Goal: Information Seeking & Learning: Learn about a topic

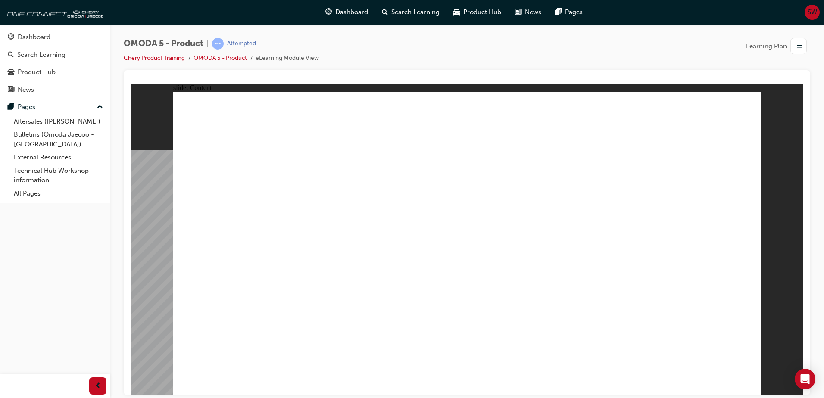
click at [155, 221] on div "slide: Video Rectangle Rectangle 1 OMODA 5 was developed within the framework o…" at bounding box center [467, 239] width 673 height 311
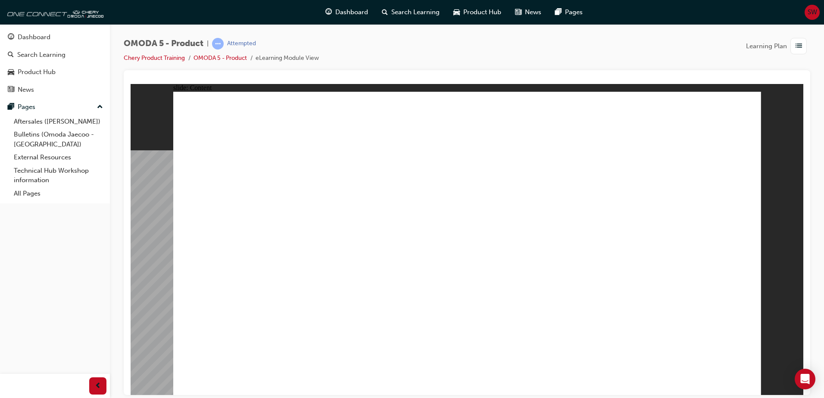
click at [131, 84] on image at bounding box center [131, 84] width 0 height 0
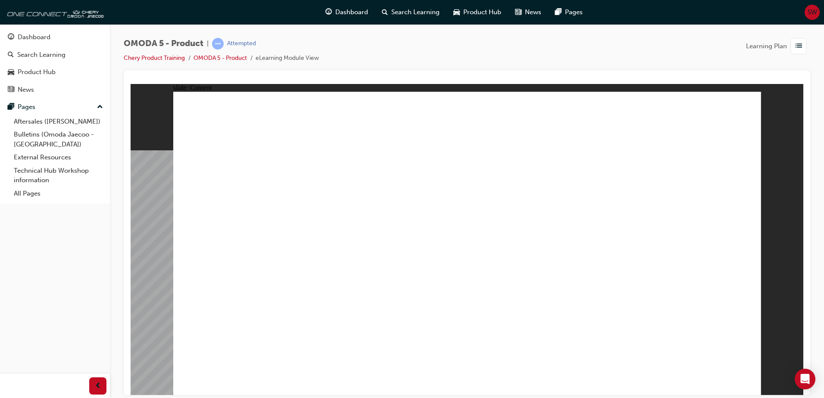
drag, startPoint x: 666, startPoint y: 141, endPoint x: 694, endPoint y: 173, distance: 42.8
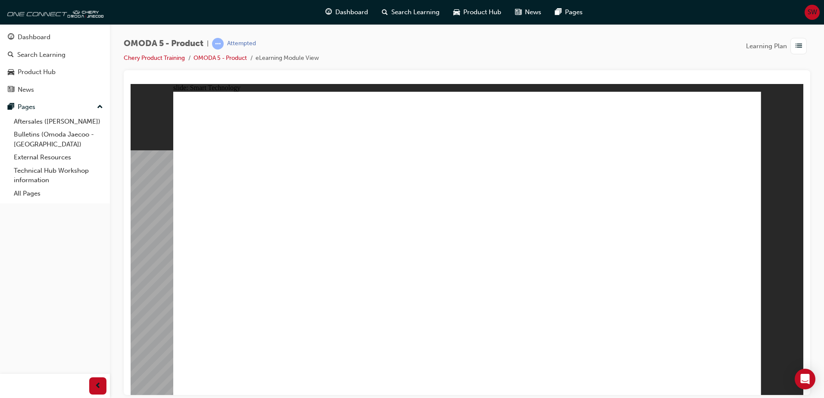
drag, startPoint x: 647, startPoint y: 175, endPoint x: 579, endPoint y: 175, distance: 68.1
drag, startPoint x: 279, startPoint y: 180, endPoint x: 298, endPoint y: 208, distance: 33.5
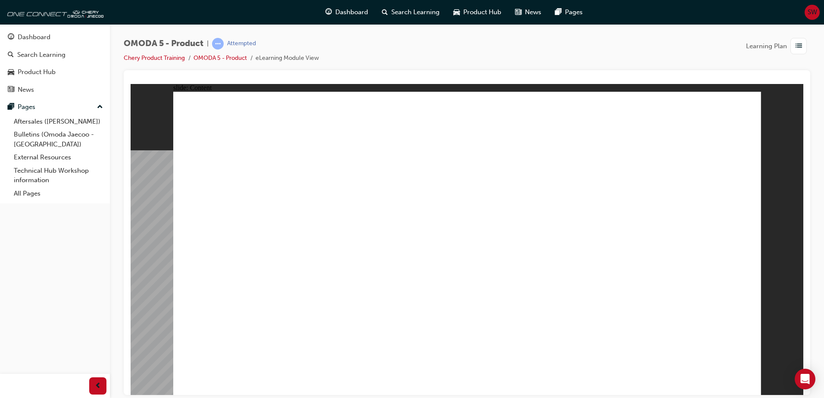
click at [131, 84] on image at bounding box center [131, 84] width 0 height 0
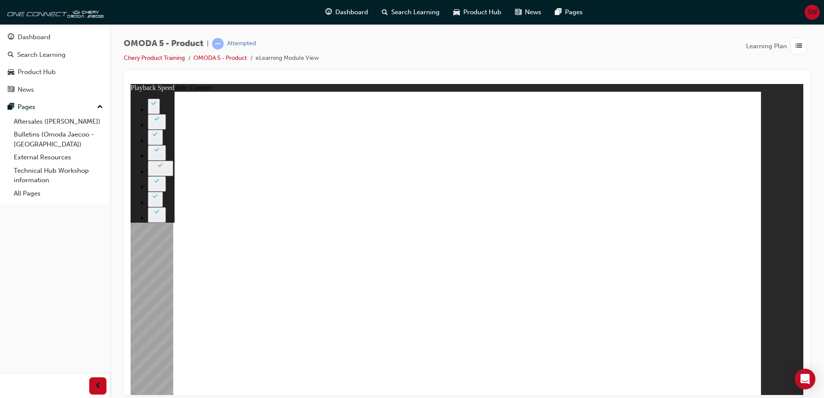
type input "0"
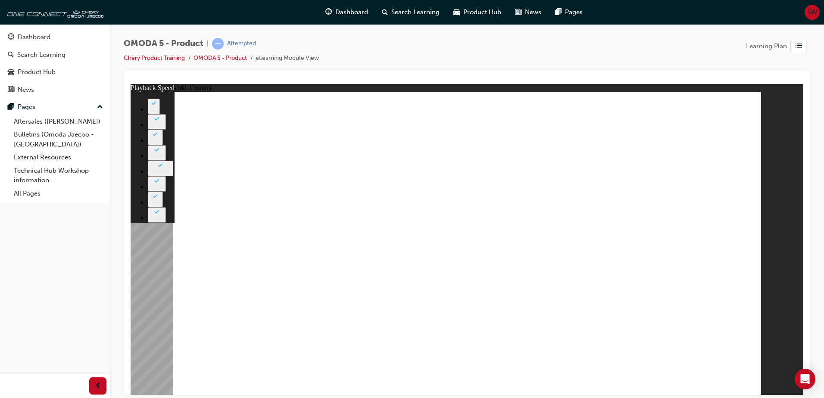
click at [131, 84] on image at bounding box center [131, 84] width 0 height 0
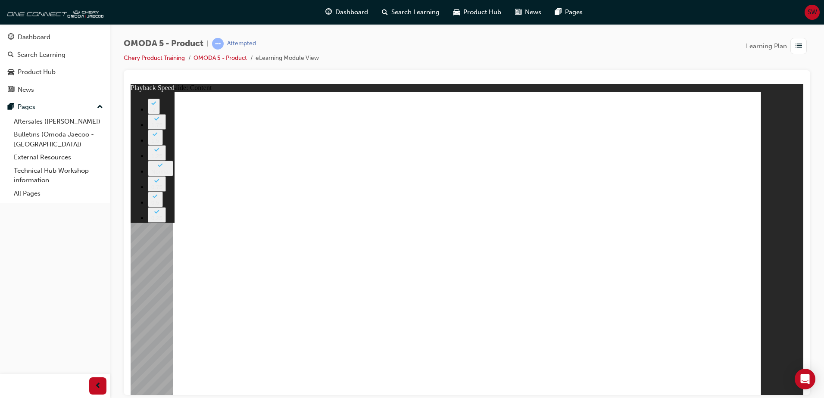
drag, startPoint x: 683, startPoint y: 186, endPoint x: 683, endPoint y: 200, distance: 13.8
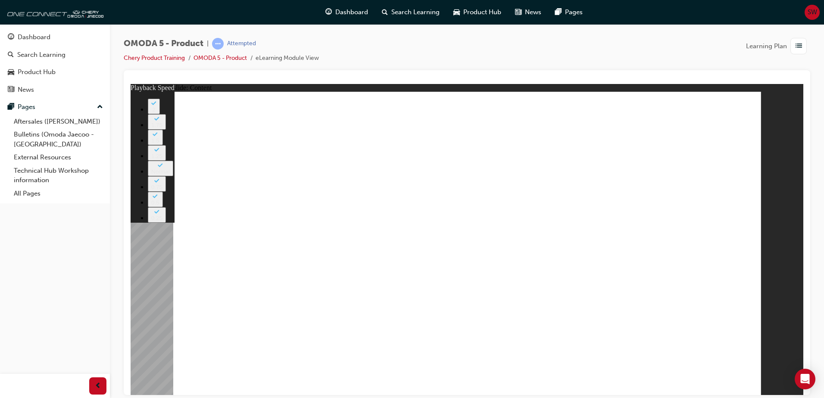
drag, startPoint x: 221, startPoint y: 155, endPoint x: 390, endPoint y: 156, distance: 169.4
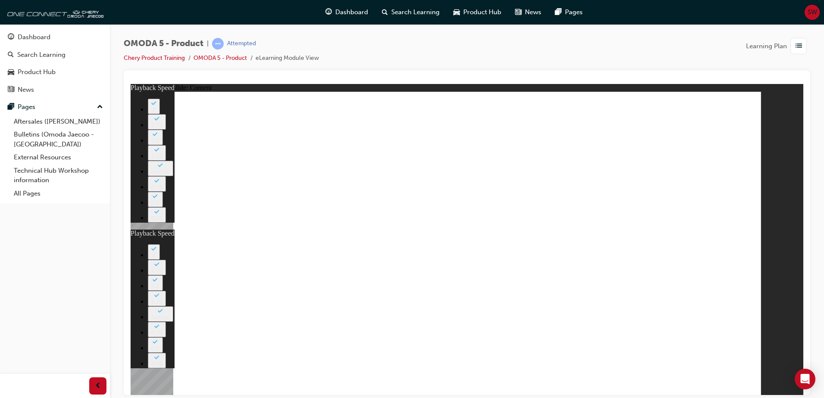
type input "0"
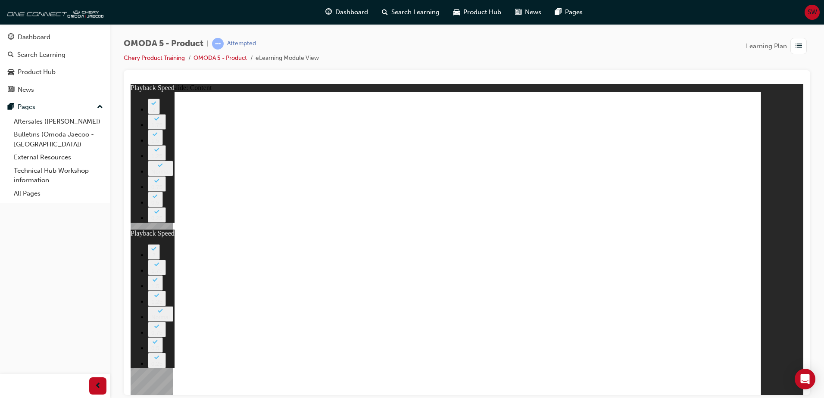
click at [131, 84] on image at bounding box center [131, 84] width 0 height 0
drag, startPoint x: 630, startPoint y: 334, endPoint x: 626, endPoint y: 335, distance: 4.5
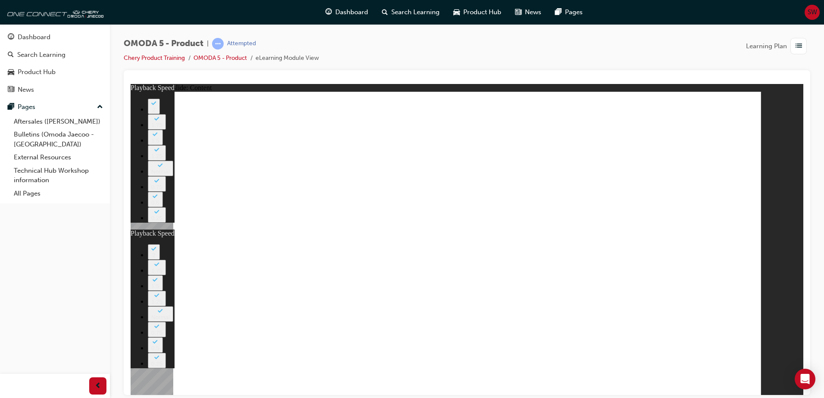
click at [131, 84] on image at bounding box center [131, 84] width 0 height 0
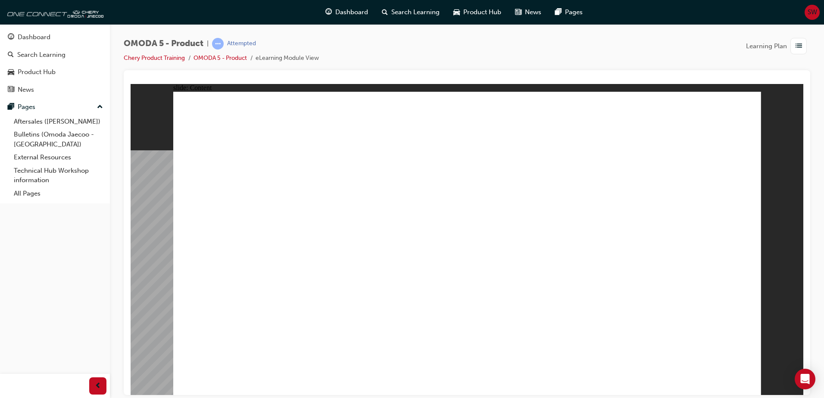
drag, startPoint x: 518, startPoint y: 284, endPoint x: 651, endPoint y: 267, distance: 133.9
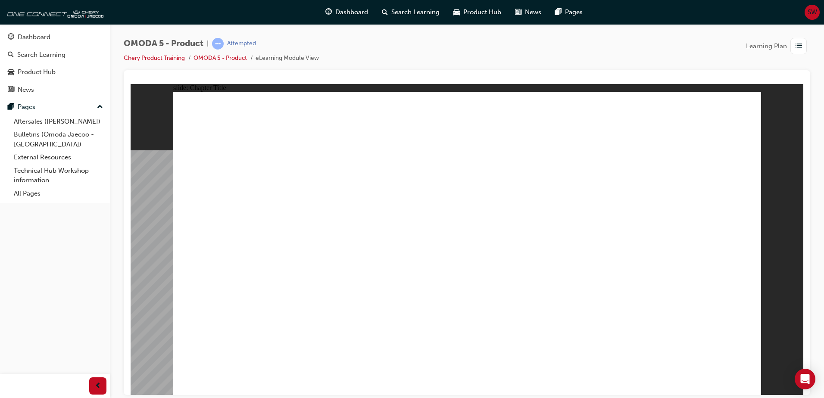
radio input "true"
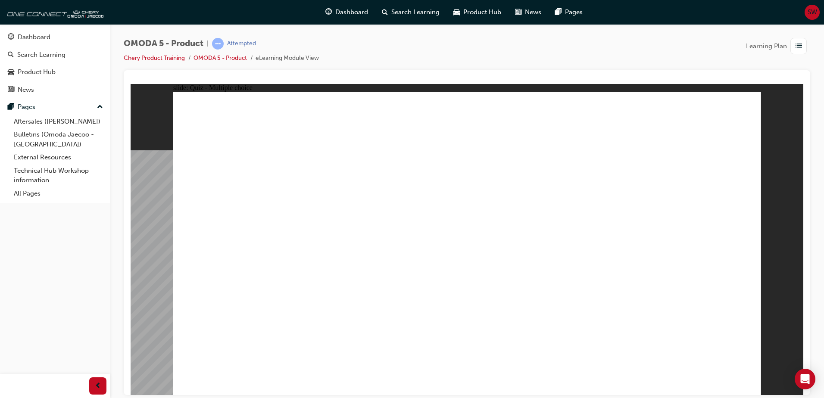
radio input "true"
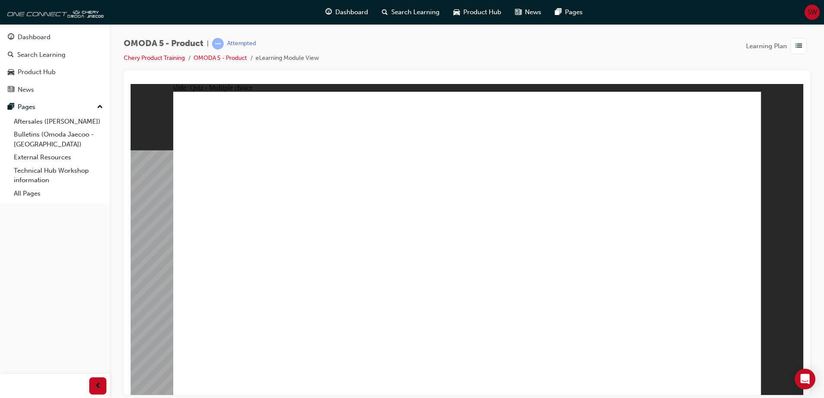
radio input "true"
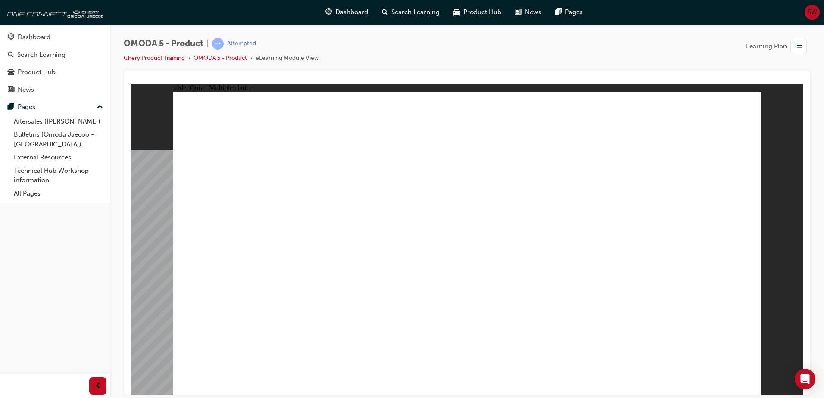
radio input "true"
drag, startPoint x: 484, startPoint y: 109, endPoint x: 250, endPoint y: 305, distance: 304.1
drag, startPoint x: 476, startPoint y: 143, endPoint x: 368, endPoint y: 309, distance: 197.6
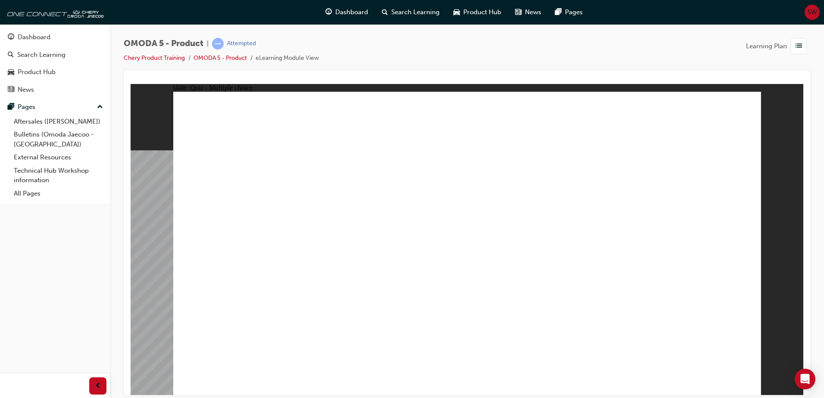
drag, startPoint x: 480, startPoint y: 168, endPoint x: 223, endPoint y: 304, distance: 290.7
drag, startPoint x: 476, startPoint y: 209, endPoint x: 379, endPoint y: 300, distance: 132.6
drag, startPoint x: 475, startPoint y: 237, endPoint x: 365, endPoint y: 315, distance: 135.5
drag, startPoint x: 592, startPoint y: 107, endPoint x: 622, endPoint y: 302, distance: 197.1
drag, startPoint x: 592, startPoint y: 144, endPoint x: 620, endPoint y: 309, distance: 167.8
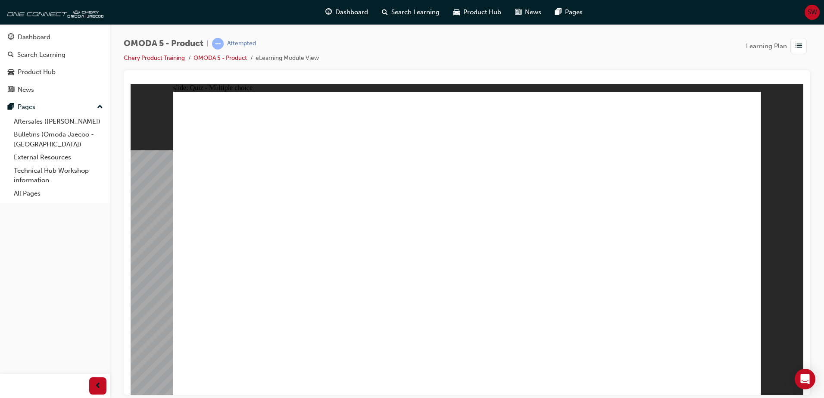
drag, startPoint x: 588, startPoint y: 172, endPoint x: 378, endPoint y: 305, distance: 248.5
drag, startPoint x: 583, startPoint y: 202, endPoint x: 608, endPoint y: 318, distance: 118.7
drag, startPoint x: 586, startPoint y: 231, endPoint x: 485, endPoint y: 306, distance: 125.8
drag, startPoint x: 547, startPoint y: 307, endPoint x: 481, endPoint y: 305, distance: 66.0
drag, startPoint x: 700, startPoint y: 110, endPoint x: 466, endPoint y: 166, distance: 241.1
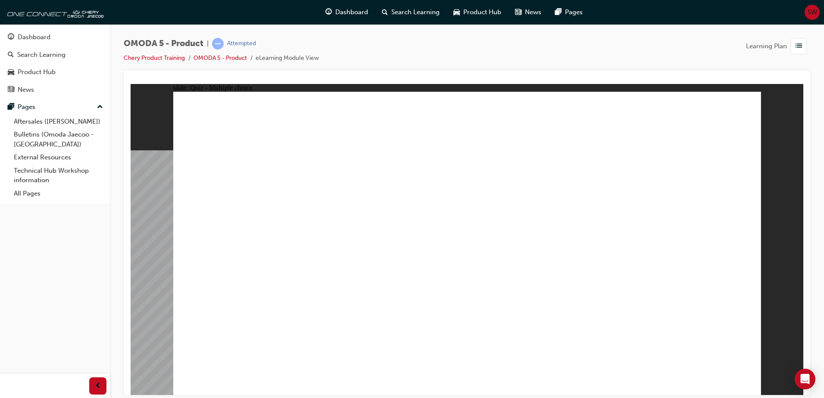
drag, startPoint x: 396, startPoint y: 289, endPoint x: 439, endPoint y: 255, distance: 54.6
drag, startPoint x: 379, startPoint y: 308, endPoint x: 412, endPoint y: 244, distance: 72.1
drag, startPoint x: 382, startPoint y: 271, endPoint x: 377, endPoint y: 288, distance: 18.1
drag, startPoint x: 373, startPoint y: 299, endPoint x: 384, endPoint y: 277, distance: 23.9
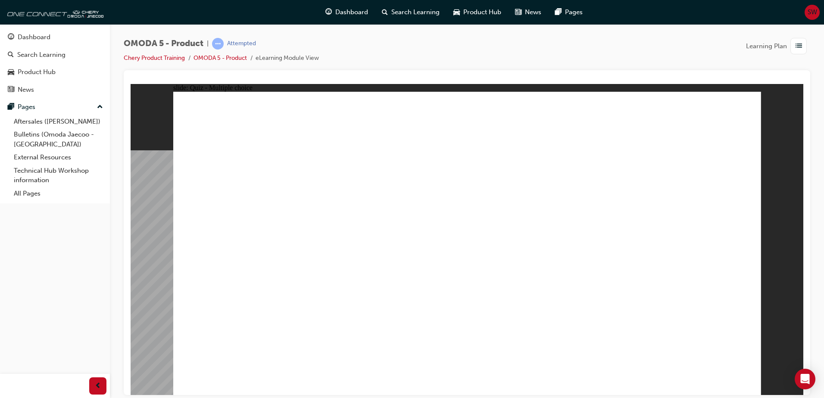
drag, startPoint x: 378, startPoint y: 300, endPoint x: 435, endPoint y: 172, distance: 140.8
drag, startPoint x: 377, startPoint y: 305, endPoint x: 436, endPoint y: 181, distance: 137.0
drag, startPoint x: 462, startPoint y: 152, endPoint x: 360, endPoint y: 277, distance: 161.4
drag, startPoint x: 477, startPoint y: 138, endPoint x: 359, endPoint y: 300, distance: 200.1
drag, startPoint x: 467, startPoint y: 195, endPoint x: 366, endPoint y: 293, distance: 141.4
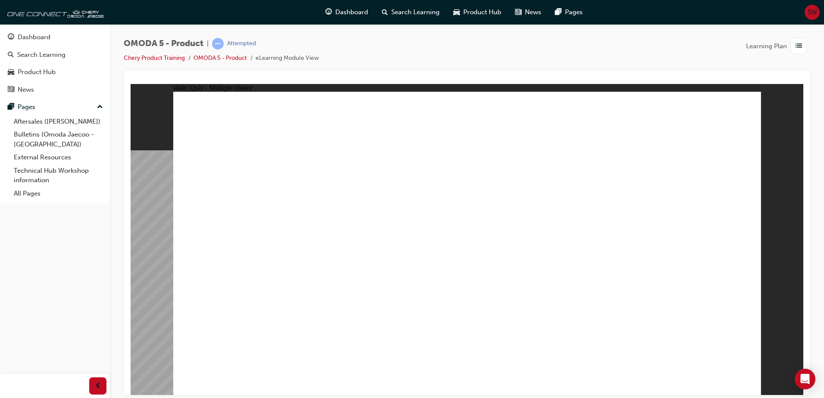
drag, startPoint x: 477, startPoint y: 235, endPoint x: 372, endPoint y: 302, distance: 123.8
drag, startPoint x: 581, startPoint y: 175, endPoint x: 372, endPoint y: 306, distance: 246.9
drag, startPoint x: 687, startPoint y: 110, endPoint x: 370, endPoint y: 308, distance: 373.2
drag, startPoint x: 684, startPoint y: 143, endPoint x: 611, endPoint y: 305, distance: 178.2
drag, startPoint x: 699, startPoint y: 172, endPoint x: 505, endPoint y: 303, distance: 234.9
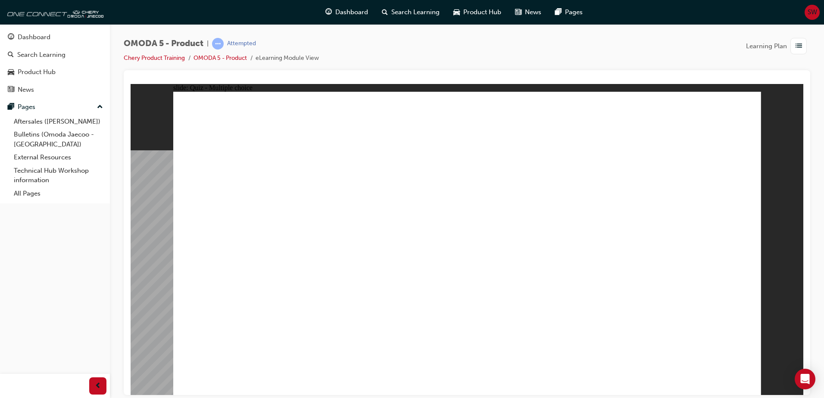
drag, startPoint x: 693, startPoint y: 200, endPoint x: 605, endPoint y: 299, distance: 131.9
radio input "true"
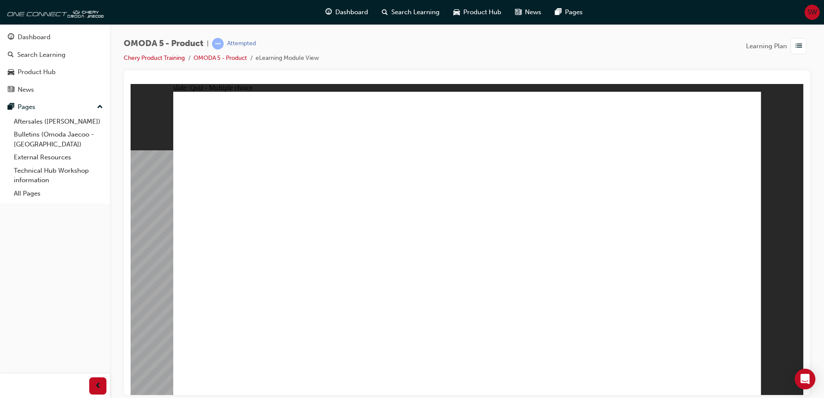
drag, startPoint x: 672, startPoint y: 192, endPoint x: 269, endPoint y: 275, distance: 411.3
drag, startPoint x: 666, startPoint y: 145, endPoint x: 382, endPoint y: 273, distance: 311.3
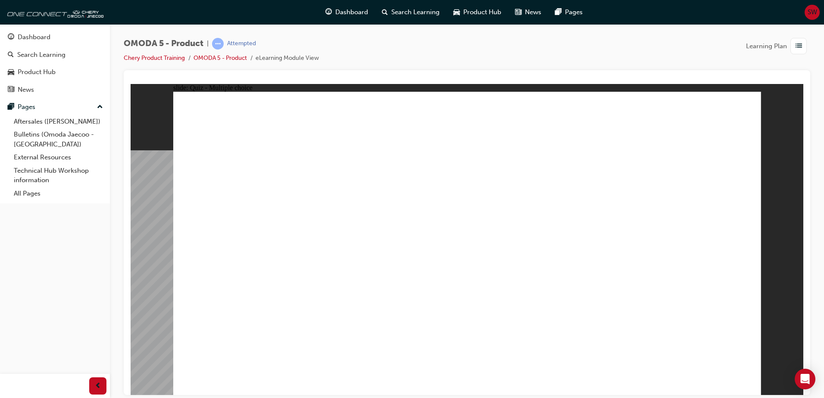
drag, startPoint x: 513, startPoint y: 187, endPoint x: 482, endPoint y: 274, distance: 92.6
drag, startPoint x: 349, startPoint y: 279, endPoint x: 577, endPoint y: 268, distance: 228.3
drag, startPoint x: 546, startPoint y: 196, endPoint x: 385, endPoint y: 267, distance: 176.0
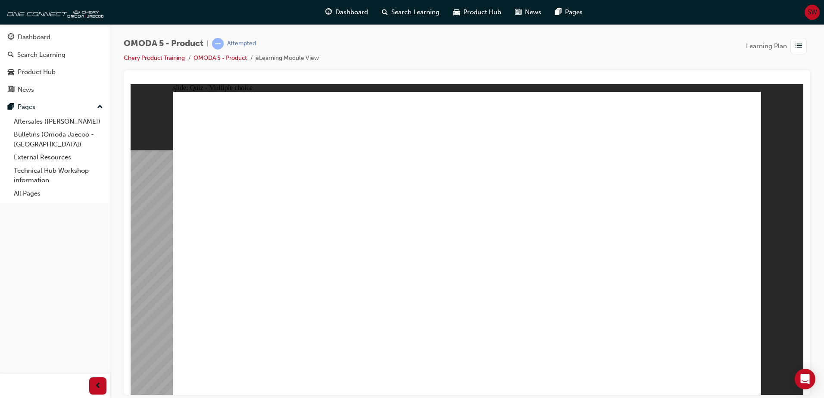
radio input "false"
radio input "true"
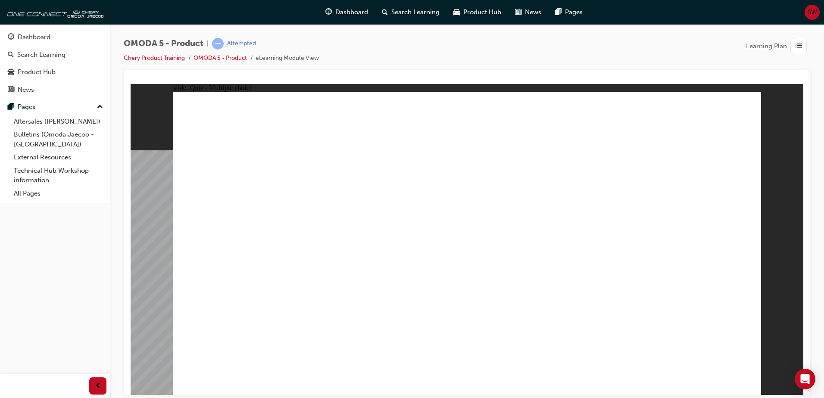
drag, startPoint x: 538, startPoint y: 124, endPoint x: 213, endPoint y: 243, distance: 346.3
drag, startPoint x: 561, startPoint y: 154, endPoint x: 317, endPoint y: 237, distance: 257.8
drag, startPoint x: 580, startPoint y: 180, endPoint x: 412, endPoint y: 222, distance: 173.2
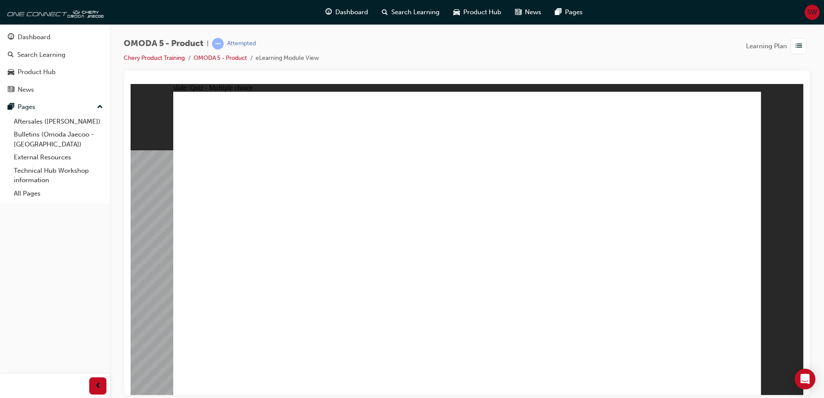
drag, startPoint x: 545, startPoint y: 218, endPoint x: 235, endPoint y: 254, distance: 311.6
drag, startPoint x: 560, startPoint y: 243, endPoint x: 312, endPoint y: 249, distance: 247.4
drag, startPoint x: 616, startPoint y: 137, endPoint x: 393, endPoint y: 268, distance: 257.9
drag, startPoint x: 666, startPoint y: 150, endPoint x: 269, endPoint y: 280, distance: 417.7
drag, startPoint x: 636, startPoint y: 180, endPoint x: 332, endPoint y: 272, distance: 317.6
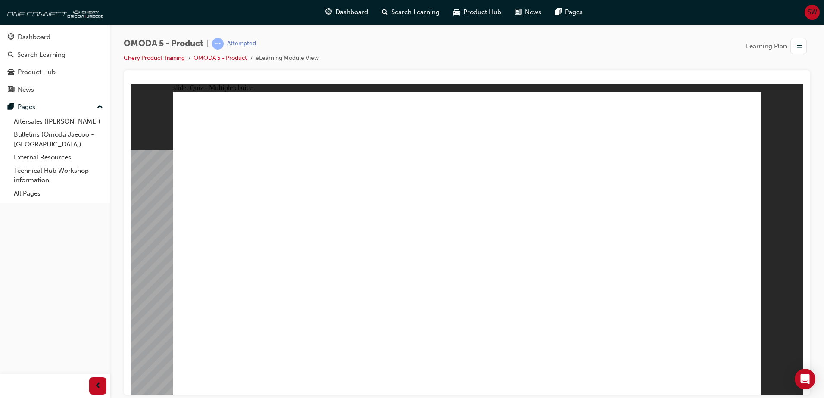
drag, startPoint x: 630, startPoint y: 218, endPoint x: 355, endPoint y: 280, distance: 282.7
drag, startPoint x: 629, startPoint y: 243, endPoint x: 218, endPoint y: 298, distance: 414.9
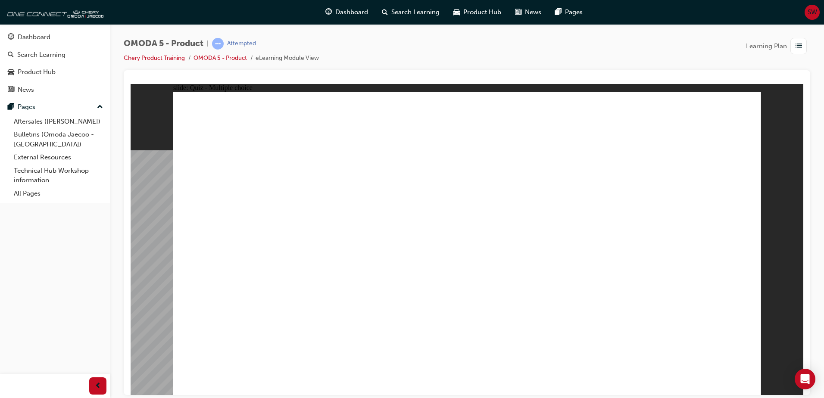
radio input "true"
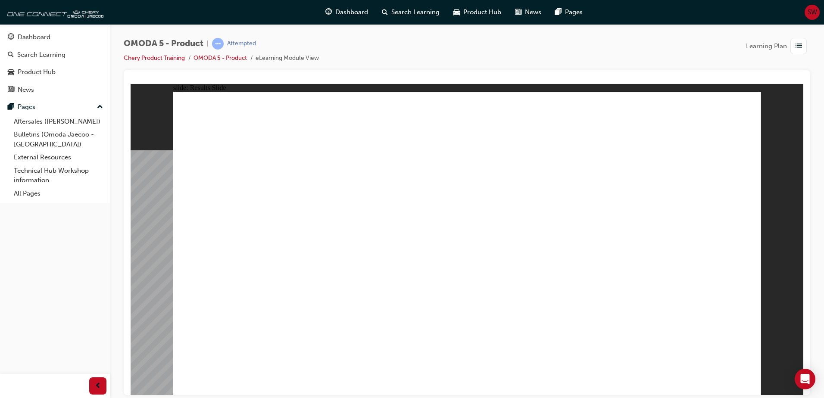
click at [775, 46] on span "Learning Plan" at bounding box center [766, 46] width 41 height 10
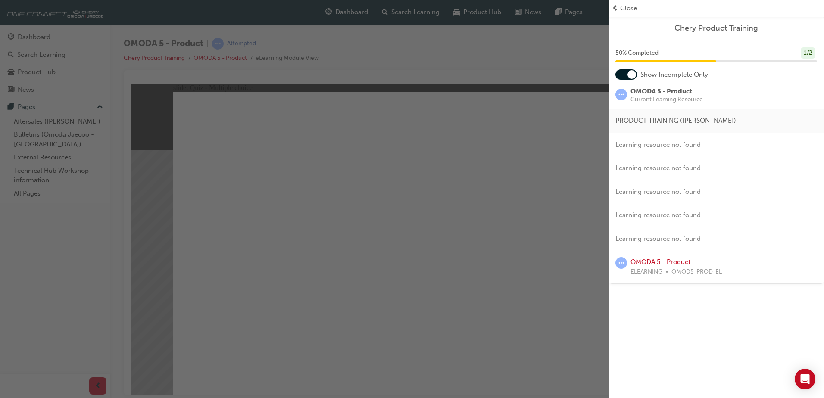
drag, startPoint x: 357, startPoint y: 142, endPoint x: 109, endPoint y: 61, distance: 260.2
click at [356, 142] on div "button" at bounding box center [304, 199] width 608 height 398
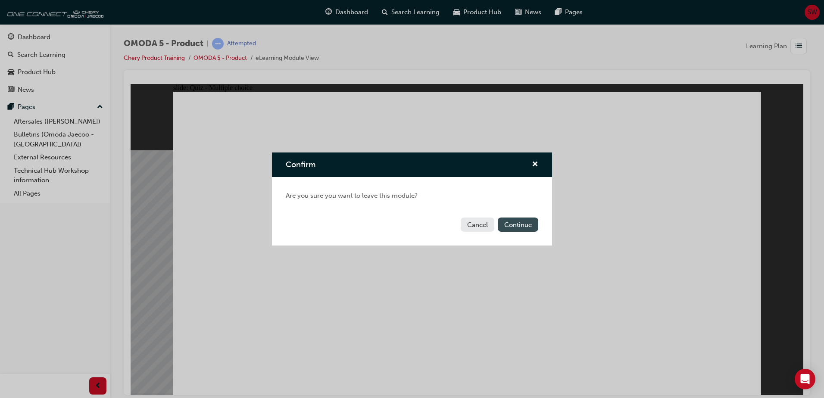
click at [519, 222] on button "Continue" at bounding box center [518, 225] width 41 height 14
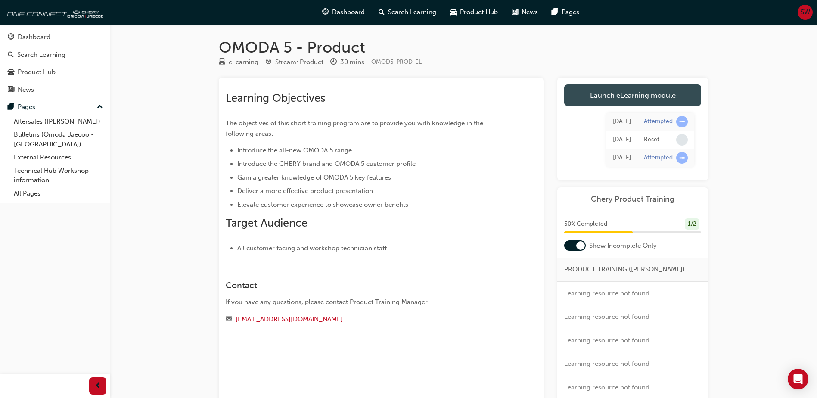
click at [645, 97] on link "Launch eLearning module" at bounding box center [633, 95] width 137 height 22
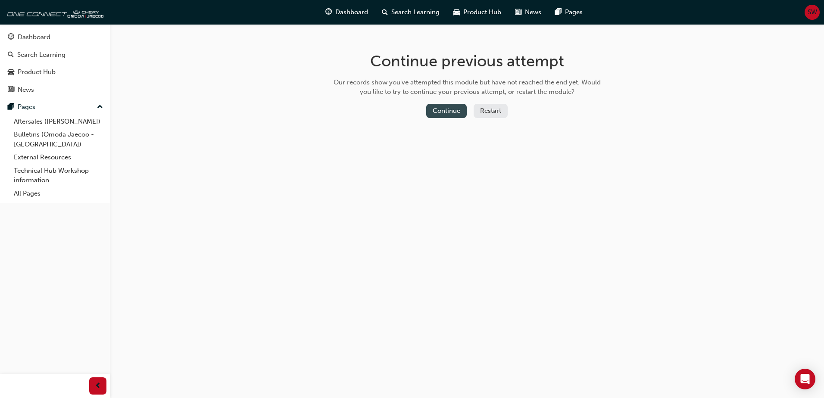
click at [447, 106] on button "Continue" at bounding box center [446, 111] width 41 height 14
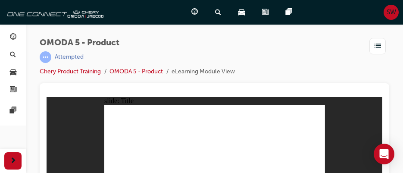
click at [391, 12] on span "SW" at bounding box center [391, 12] width 9 height 10
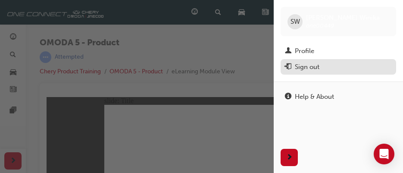
click at [302, 67] on div "Sign out" at bounding box center [307, 67] width 25 height 10
